Goal: Register for event/course

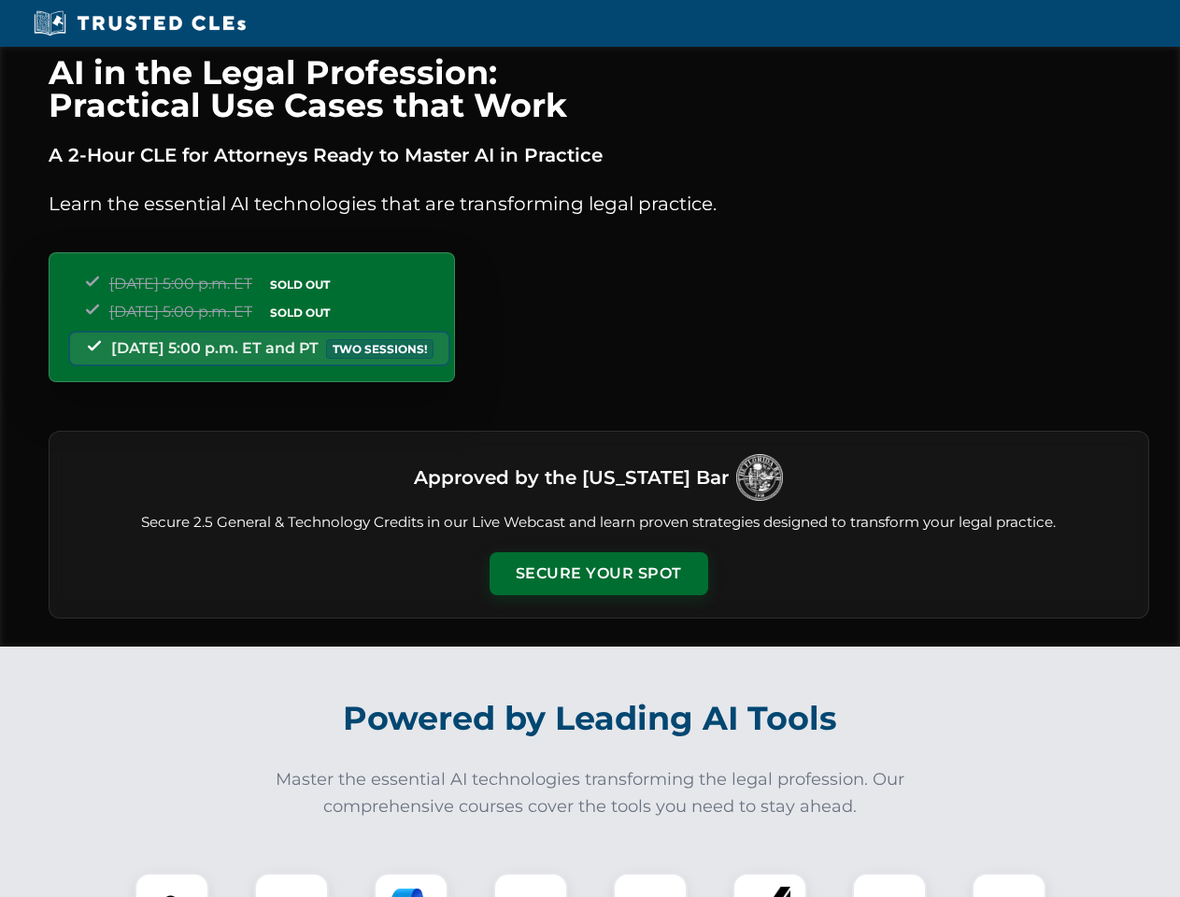
click at [598, 574] on button "Secure Your Spot" at bounding box center [599, 573] width 219 height 43
click at [172, 885] on img at bounding box center [172, 910] width 54 height 54
click at [292, 885] on div at bounding box center [291, 910] width 75 height 75
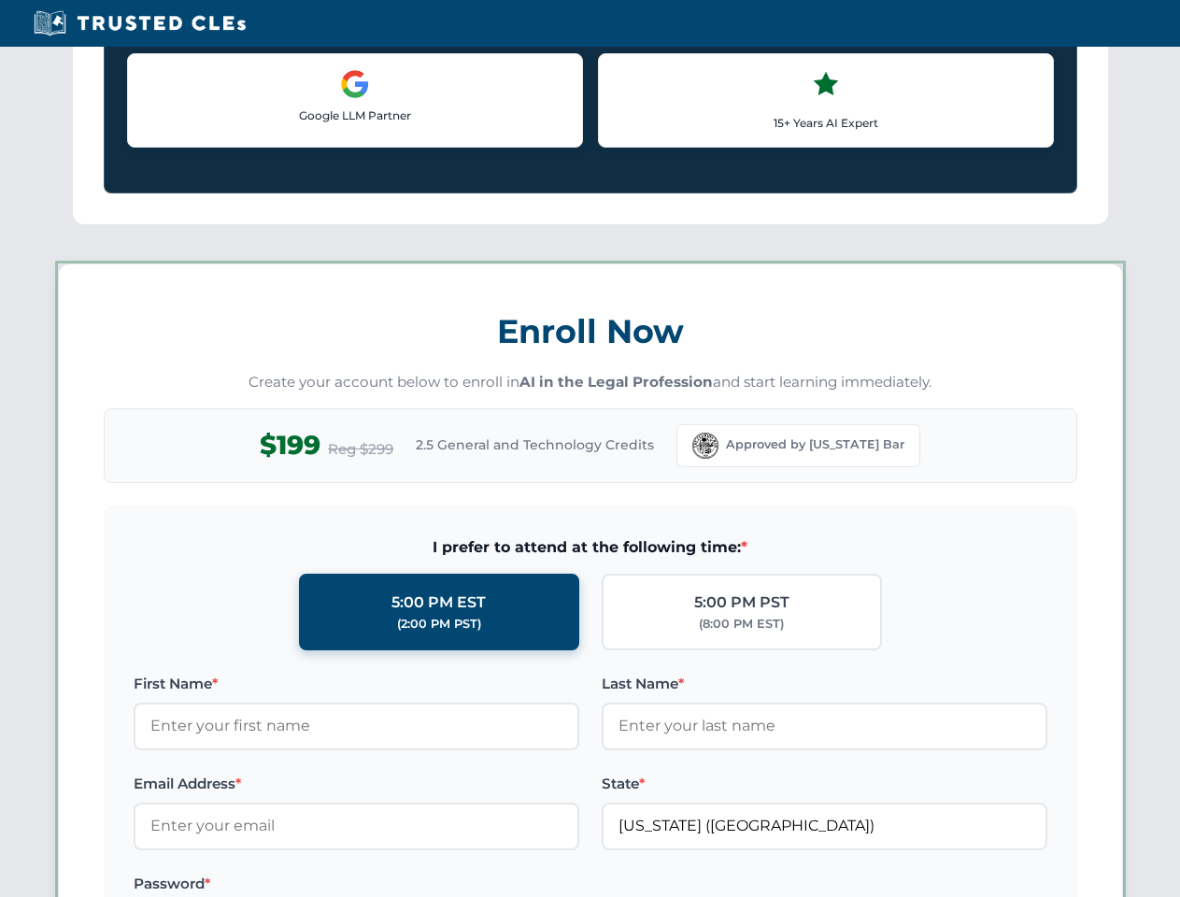
click at [531, 885] on label "Password *" at bounding box center [357, 884] width 446 height 22
